Goal: Communication & Community: Answer question/provide support

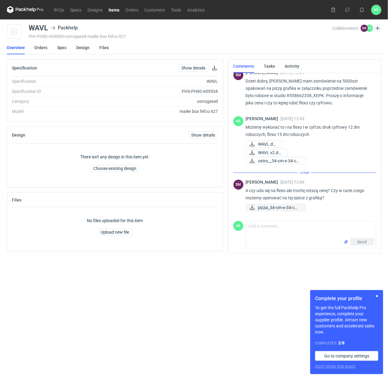
scroll to position [0, 0]
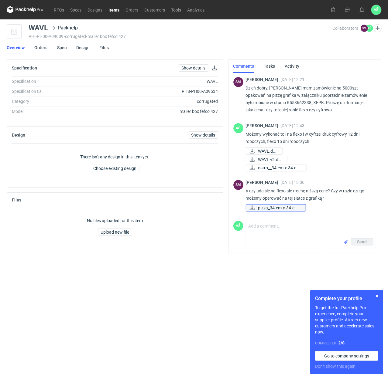
click at [285, 206] on span "pizza_34-cm-x-34-cm-..." at bounding box center [279, 208] width 42 height 7
click at [273, 166] on span "ostro__34-cm-x-34-cm..." at bounding box center [279, 167] width 43 height 7
click at [271, 233] on textarea "Comment message" at bounding box center [311, 229] width 130 height 17
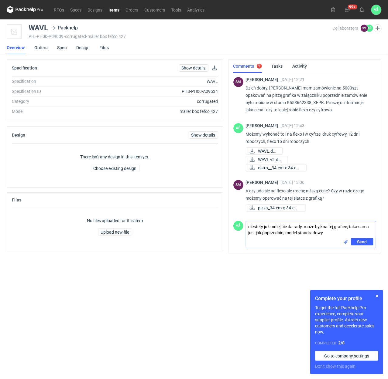
click at [311, 234] on textarea "niestety już mniej nie da rady. może być na tej grafice, taka sama jest jak pop…" at bounding box center [311, 229] width 130 height 17
type textarea "niestety już mniej nie da rady. może być na tej grafice, taka sama jest jak pop…"
click at [325, 240] on div "Send" at bounding box center [311, 243] width 130 height 10
click at [365, 242] on span "Send" at bounding box center [362, 242] width 10 height 4
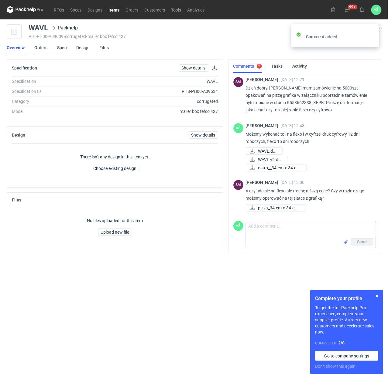
scroll to position [34, 0]
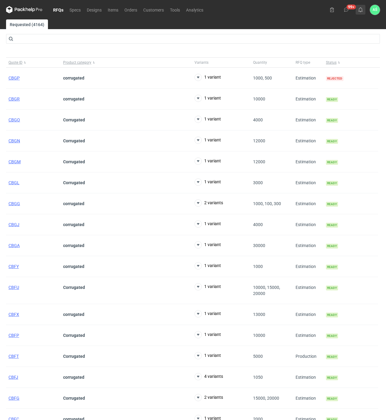
click at [361, 8] on use at bounding box center [360, 9] width 4 height 5
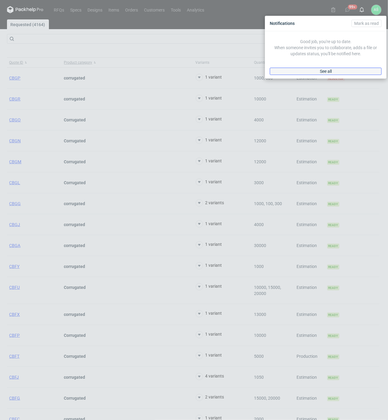
click at [331, 73] on link "See all" at bounding box center [326, 71] width 112 height 7
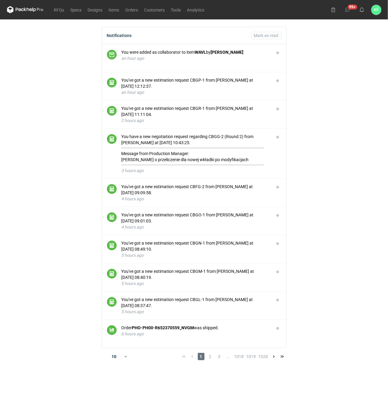
click at [315, 77] on main "Notifications [PERSON_NAME] as read You were added as collaborator to item WAVL…" at bounding box center [194, 219] width 379 height 401
